Goal: Check status: Check status

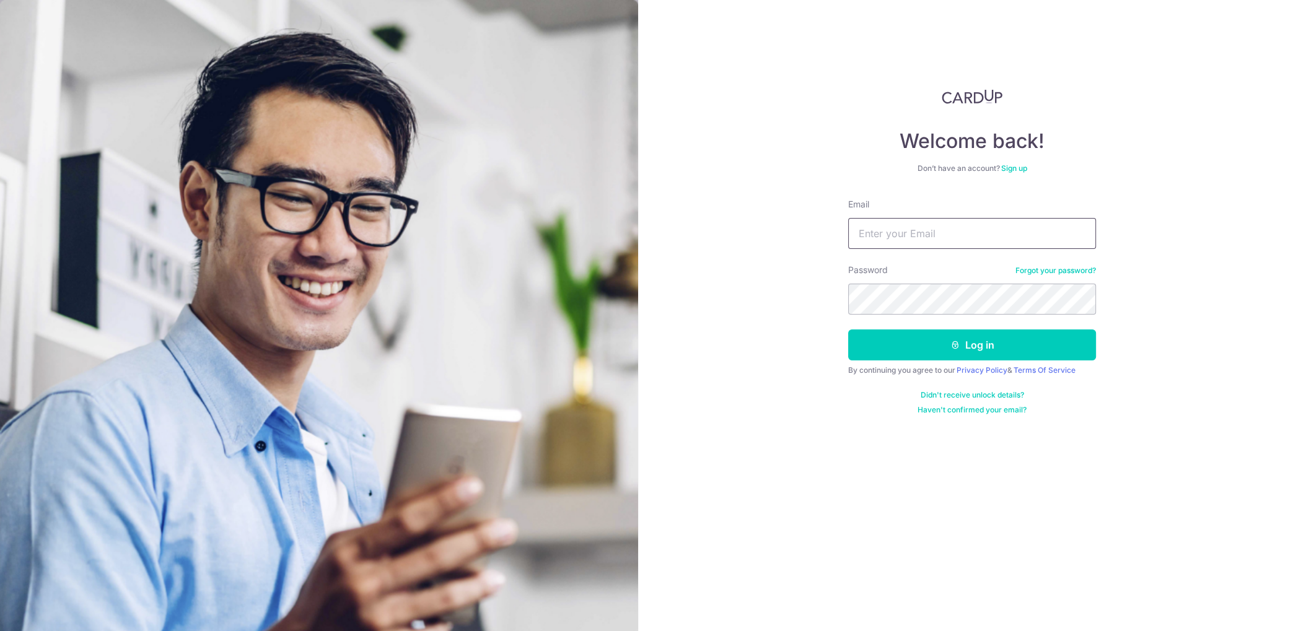
click at [848, 330] on button "Log in" at bounding box center [972, 345] width 248 height 31
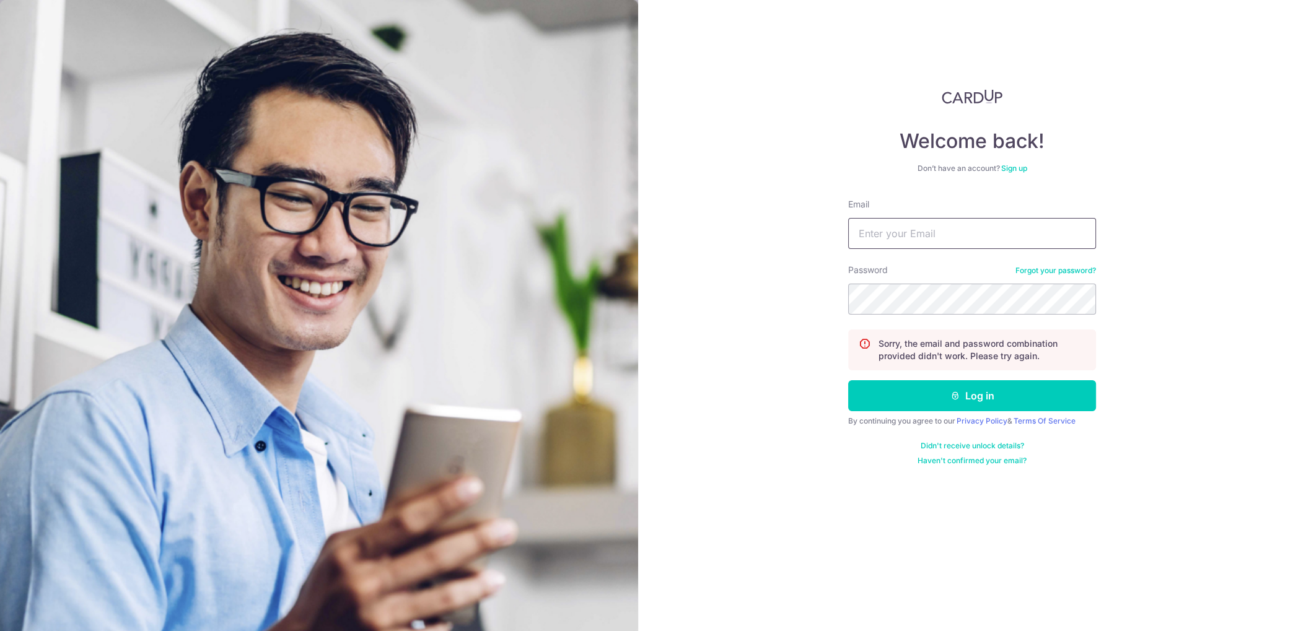
click at [994, 244] on input "Email" at bounding box center [972, 233] width 248 height 31
type input "[PERSON_NAME][EMAIL_ADDRESS][DOMAIN_NAME]"
click at [980, 402] on button "Log in" at bounding box center [972, 395] width 248 height 31
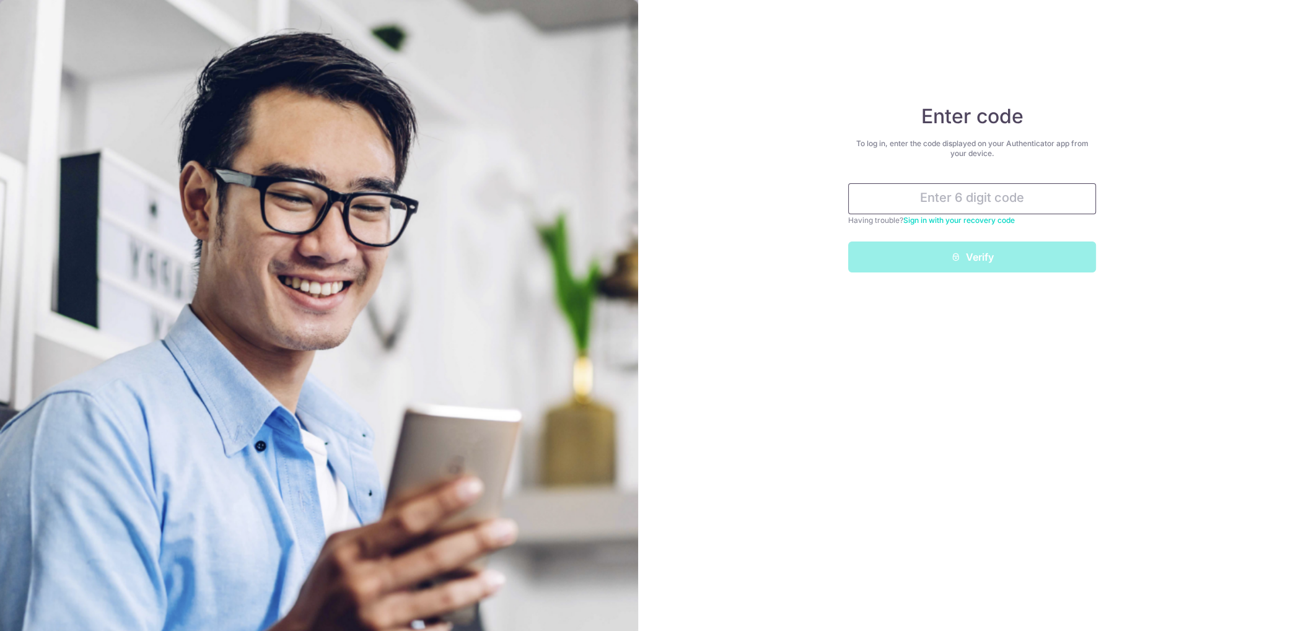
click at [867, 198] on input "text" at bounding box center [972, 198] width 248 height 31
type input "512419"
click at [848, 242] on button "Verify" at bounding box center [972, 257] width 248 height 31
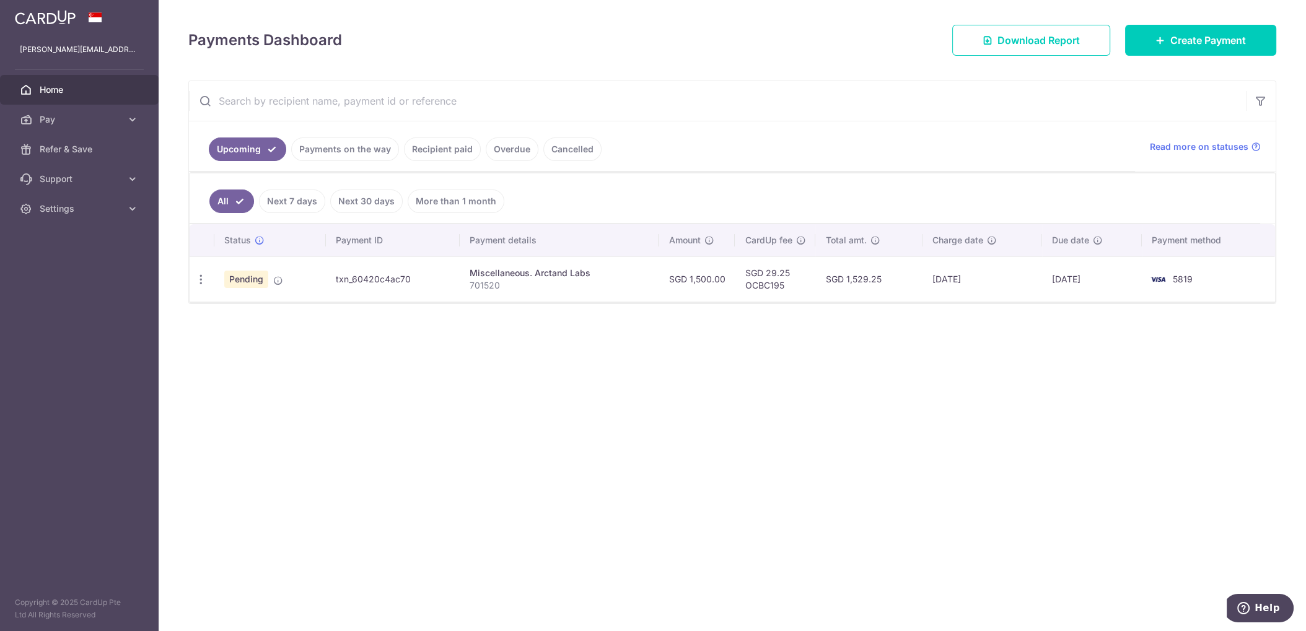
click at [249, 274] on span "Pending" at bounding box center [246, 279] width 44 height 17
click at [328, 280] on td "txn_60420c4ac70" at bounding box center [393, 279] width 134 height 45
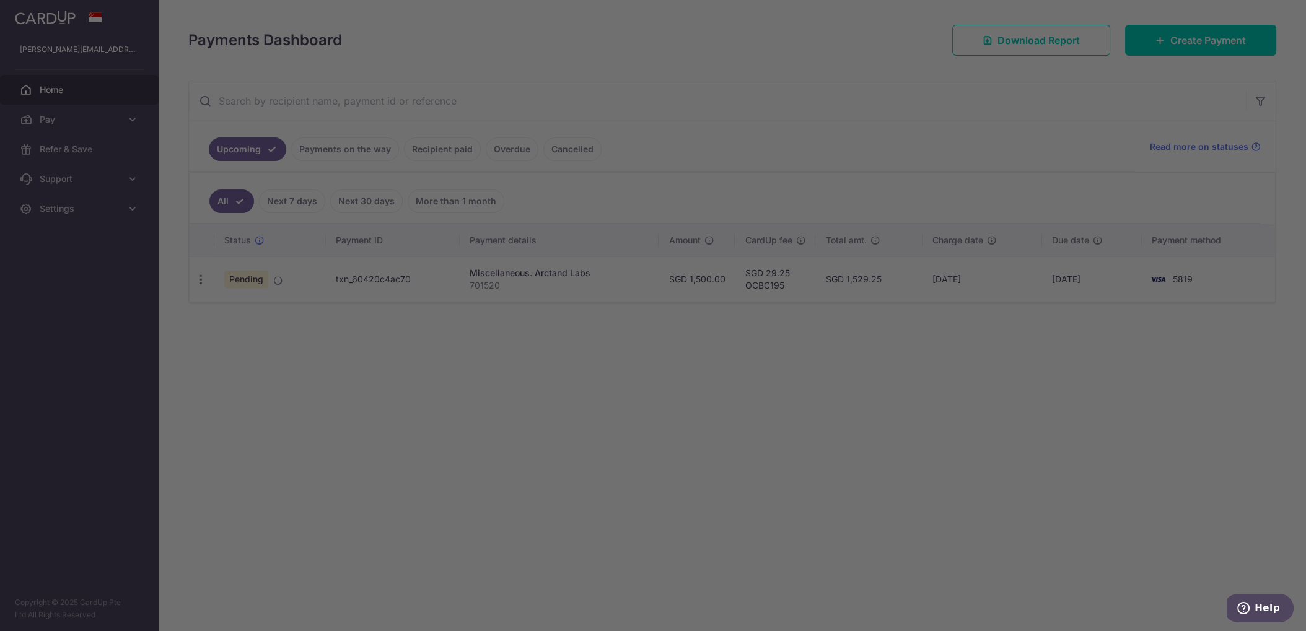
click at [276, 276] on div at bounding box center [659, 319] width 1319 height 638
click at [348, 258] on div at bounding box center [659, 319] width 1319 height 638
